Goal: Book appointment/travel/reservation

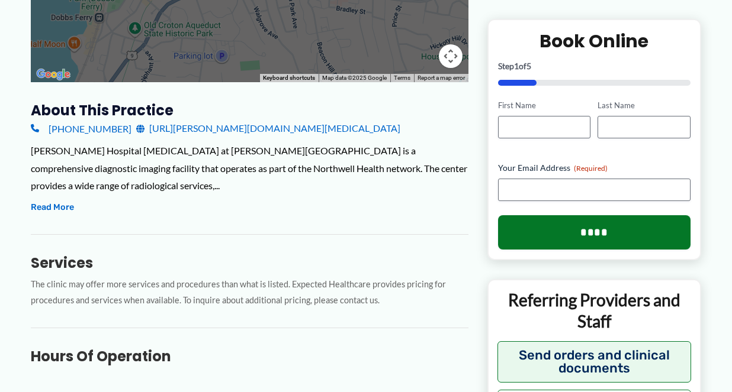
scroll to position [349, 0]
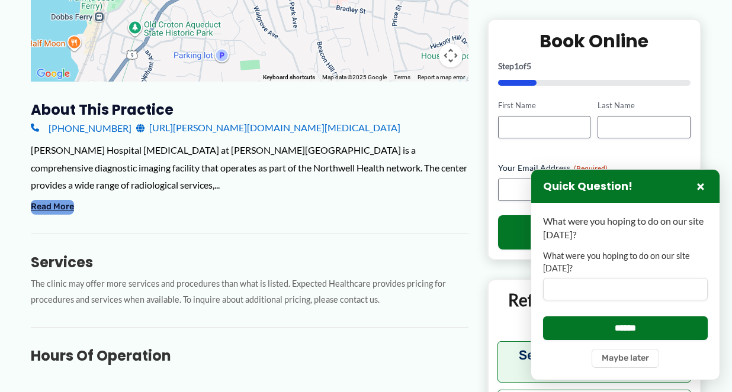
click at [58, 200] on button "Read More" at bounding box center [52, 207] width 43 height 14
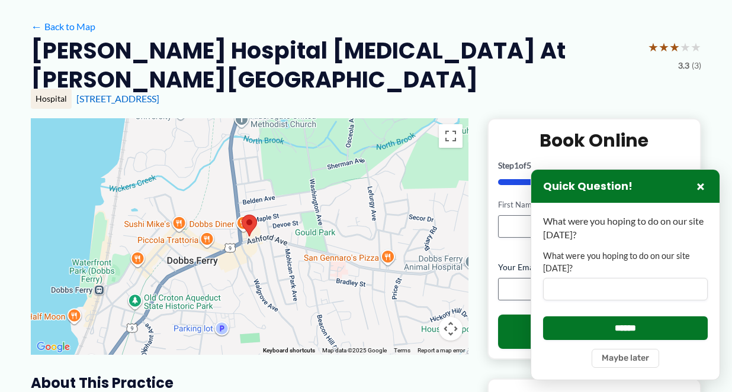
scroll to position [0, 0]
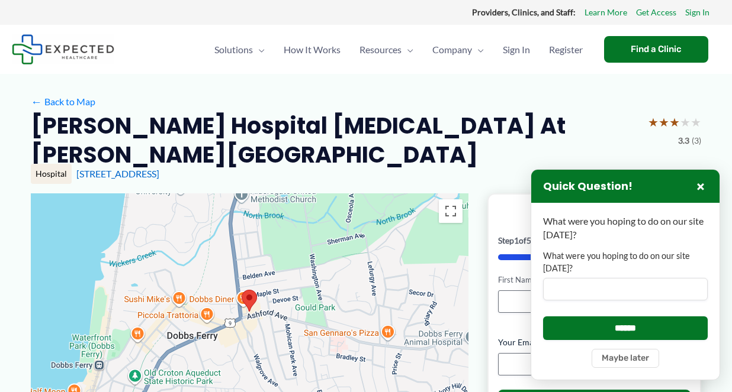
click at [168, 69] on div "Solutions Menu Toggle Clinics Providers Patients and Individuals Developers Law…" at bounding box center [366, 49] width 708 height 49
click at [700, 185] on button "×" at bounding box center [700, 186] width 14 height 14
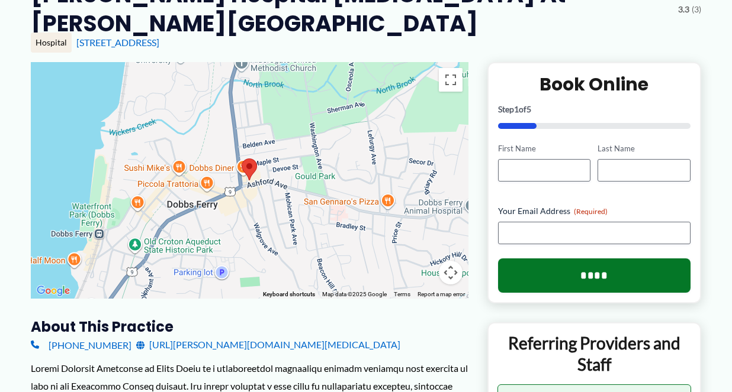
scroll to position [134, 0]
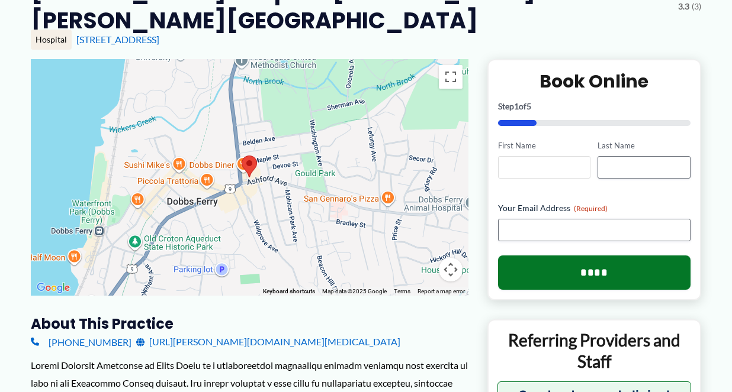
click at [551, 156] on input "First Name" at bounding box center [544, 167] width 93 height 22
